Goal: Use online tool/utility: Utilize a website feature to perform a specific function

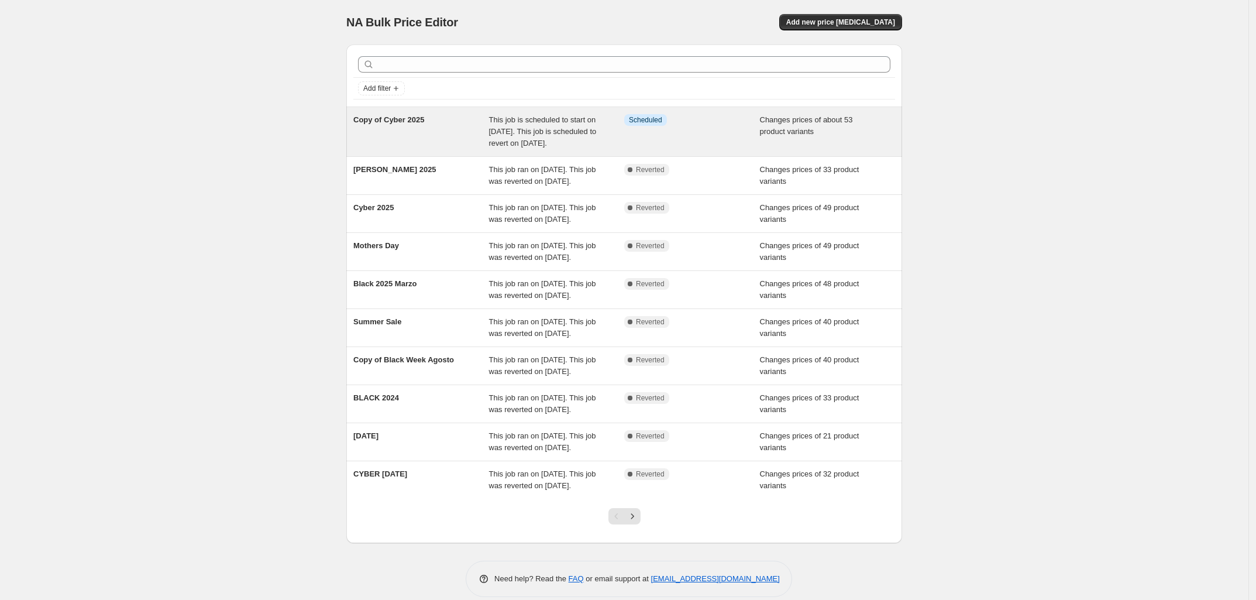
click at [429, 116] on div "Copy of Cyber 2025" at bounding box center [421, 131] width 136 height 35
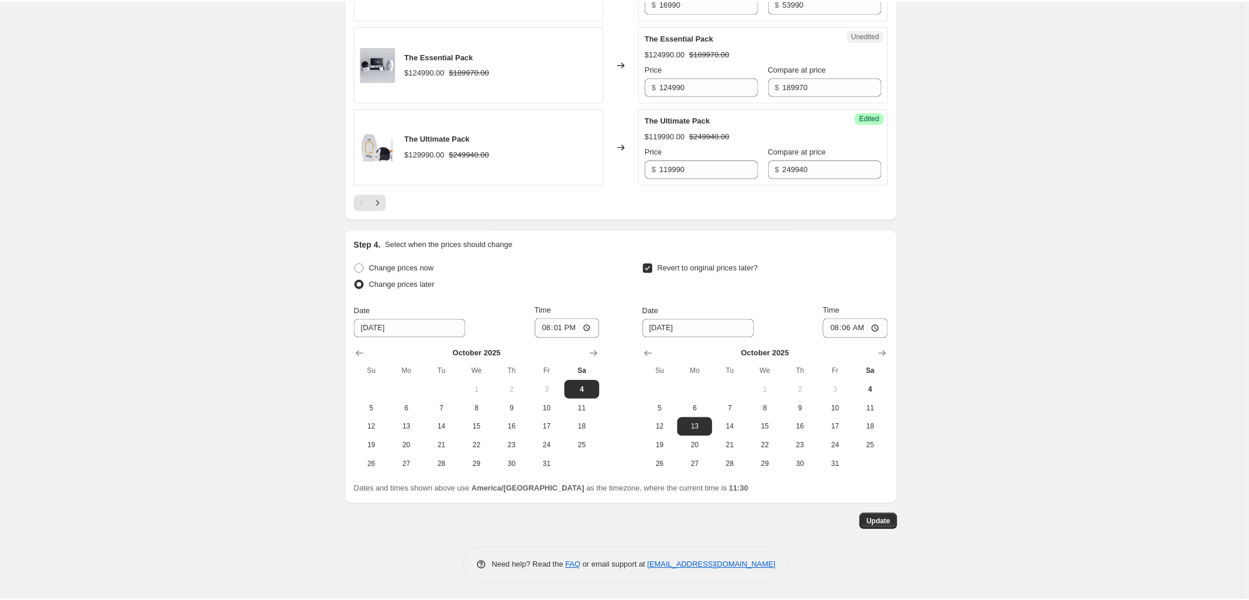
scroll to position [1941, 0]
click at [569, 328] on input "20:01" at bounding box center [571, 327] width 66 height 20
click at [593, 327] on input "20:01" at bounding box center [571, 327] width 66 height 20
